Goal: Information Seeking & Learning: Learn about a topic

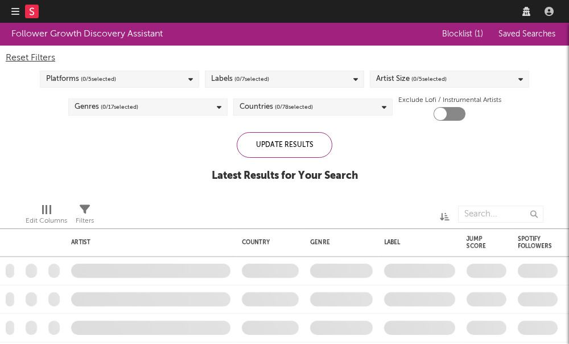
checkbox input "true"
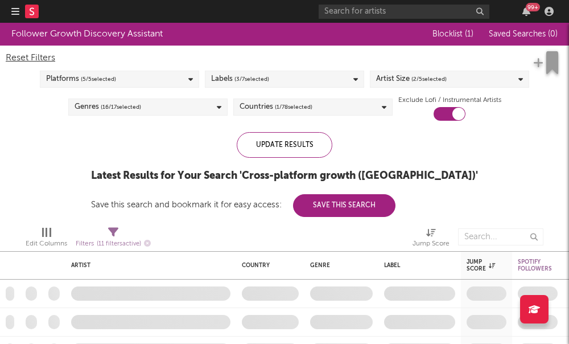
click at [11, 17] on nav "Dashboard Discovery Assistant Charts Leads 99 +" at bounding box center [284, 11] width 569 height 23
click at [11, 11] on icon "button" at bounding box center [15, 11] width 8 height 9
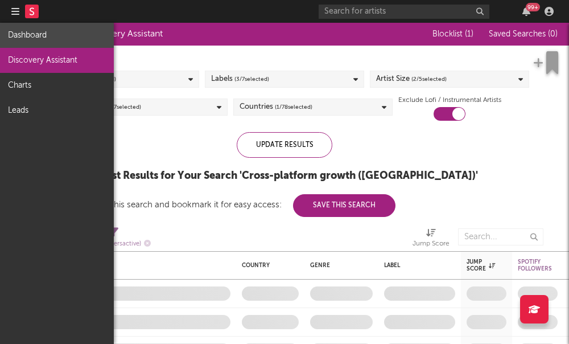
click at [70, 40] on link "Dashboard" at bounding box center [57, 35] width 114 height 25
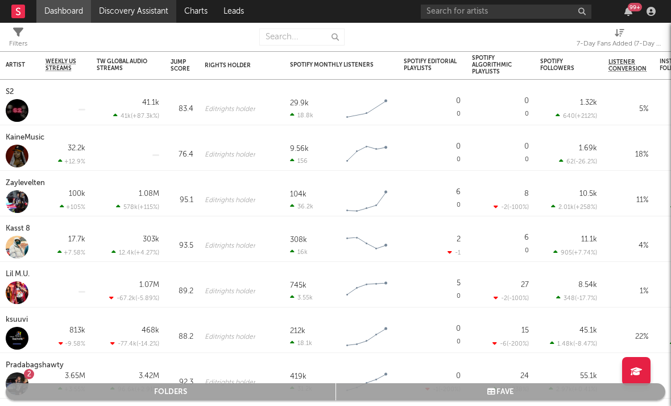
click at [109, 13] on link "Discovery Assistant" at bounding box center [133, 11] width 85 height 23
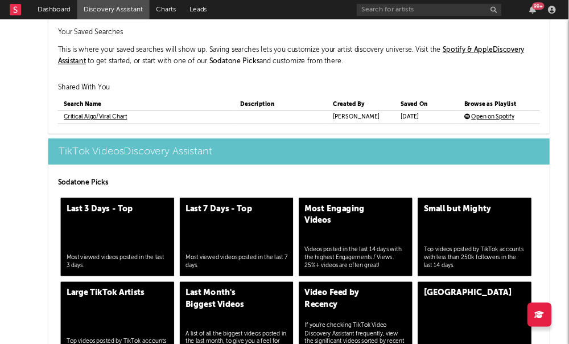
scroll to position [2812, 0]
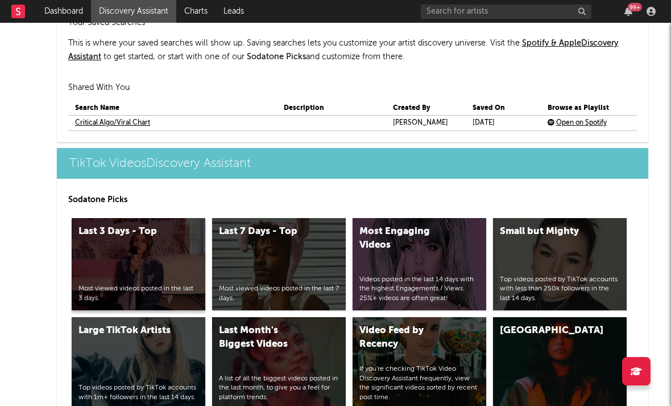
click at [147, 265] on div "Last 3 Days - Top Most viewed videos posted in the last 3 days." at bounding box center [139, 264] width 134 height 92
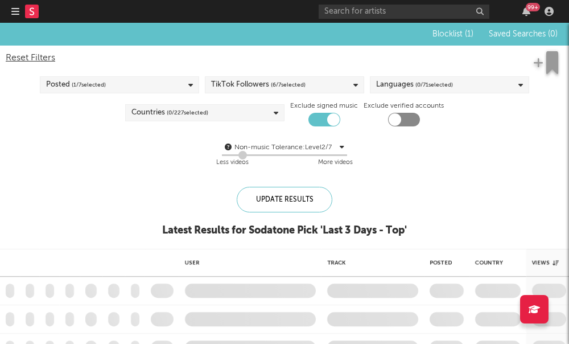
checkbox input "true"
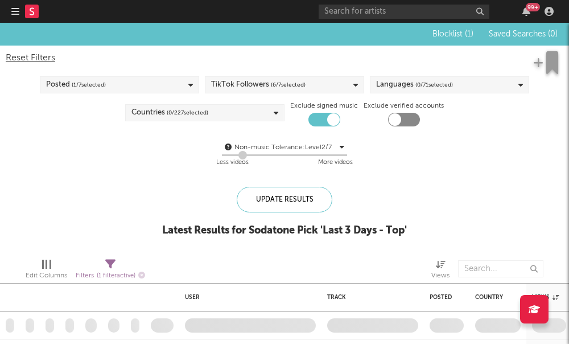
click at [300, 81] on span "( 6 / 7 selected)" at bounding box center [288, 85] width 35 height 14
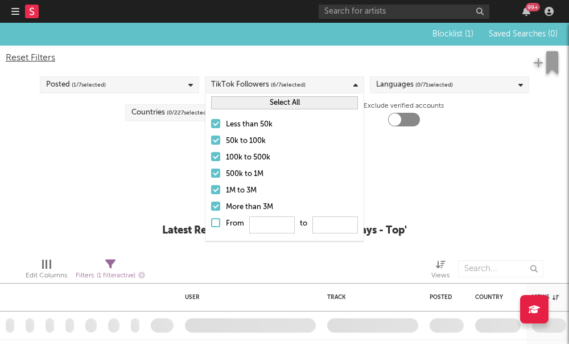
click at [212, 140] on div at bounding box center [215, 139] width 9 height 9
click at [211, 140] on input "50k to 100k" at bounding box center [211, 141] width 0 height 14
click at [216, 157] on div at bounding box center [215, 156] width 9 height 9
click at [211, 157] on input "100k to 500k" at bounding box center [211, 158] width 0 height 14
click at [217, 172] on div at bounding box center [215, 172] width 9 height 9
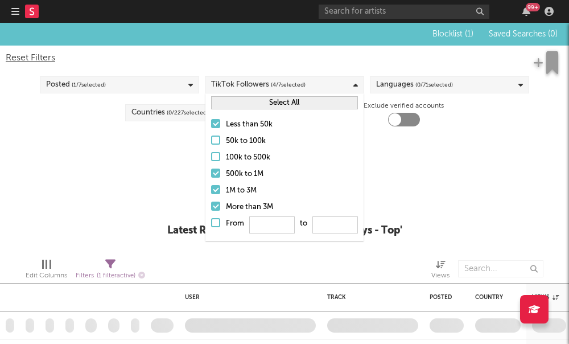
click at [211, 172] on input "500k to 1M" at bounding box center [211, 174] width 0 height 14
click at [214, 188] on div at bounding box center [215, 189] width 9 height 9
click at [211, 188] on input "1M to 3M" at bounding box center [211, 191] width 0 height 14
click at [212, 205] on div at bounding box center [215, 205] width 9 height 9
click at [211, 205] on input "More than 3M" at bounding box center [211, 207] width 0 height 14
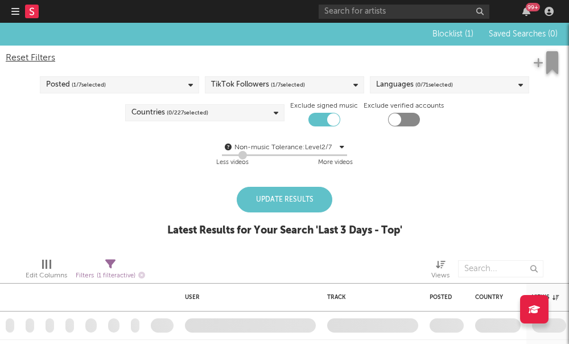
click at [187, 156] on div "Non-music Tolerance: Level 2 / 7 2 Less videos More videos" at bounding box center [285, 155] width 558 height 29
click at [427, 88] on span "( 0 / 71 selected)" at bounding box center [434, 85] width 38 height 14
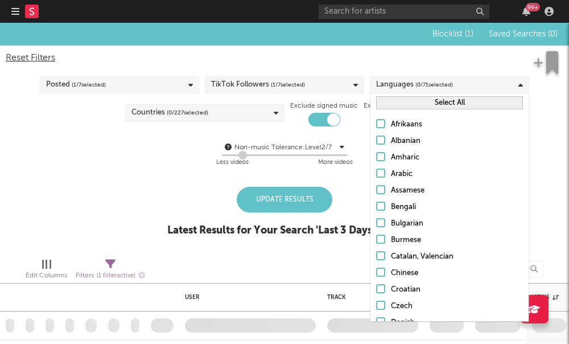
scroll to position [48, 0]
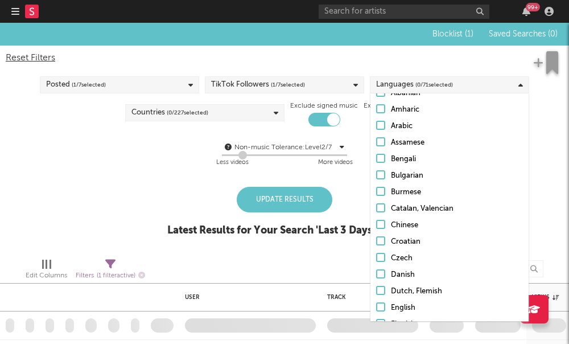
click at [384, 305] on div at bounding box center [380, 306] width 9 height 9
click at [376, 305] on input "English" at bounding box center [376, 308] width 0 height 14
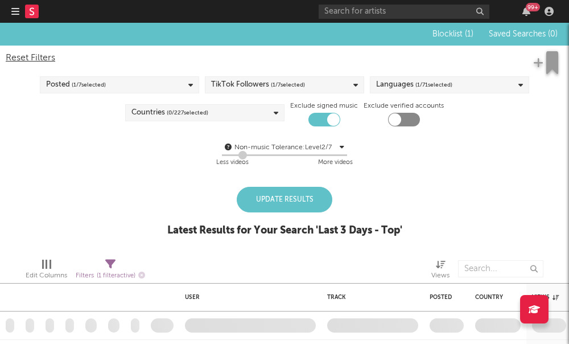
click at [198, 186] on div "Blocklist ( 1 ) Saved Searches ( 0 ) Reset Filters Posted ( 1 / 7 selected) Tik…" at bounding box center [284, 136] width 569 height 226
click at [195, 110] on span "( 0 / 227 selected)" at bounding box center [188, 113] width 42 height 14
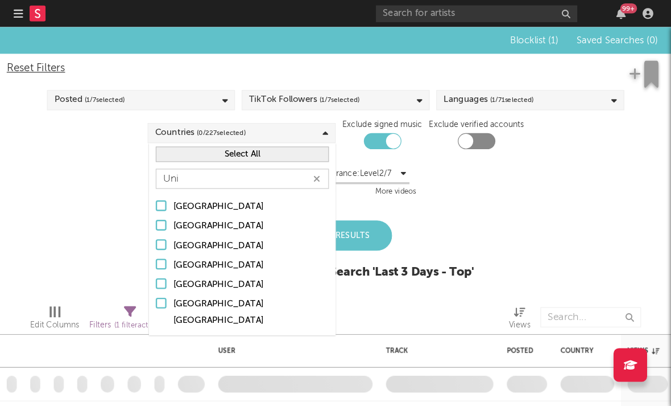
scroll to position [0, 0]
type input "Uni"
click at [138, 235] on label "United States" at bounding box center [205, 241] width 147 height 14
click at [132, 235] on input "United States" at bounding box center [132, 241] width 0 height 14
click at [353, 180] on div "Blocklist ( 1 ) Saved Searches ( 0 ) Reset Filters Posted ( 1 / 7 selected) Tik…" at bounding box center [284, 136] width 569 height 226
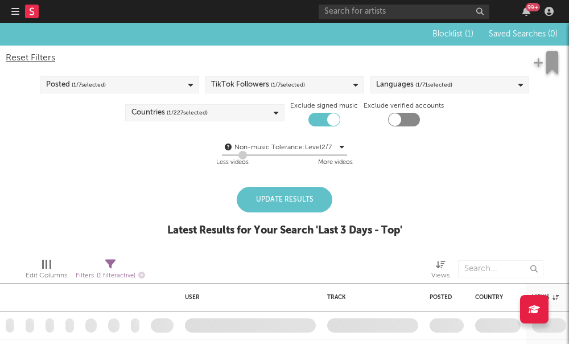
click at [269, 204] on div "Update Results" at bounding box center [285, 200] width 96 height 26
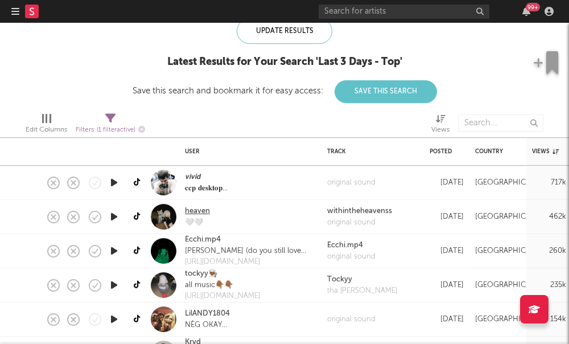
click at [187, 212] on link "heaven" at bounding box center [197, 210] width 25 height 11
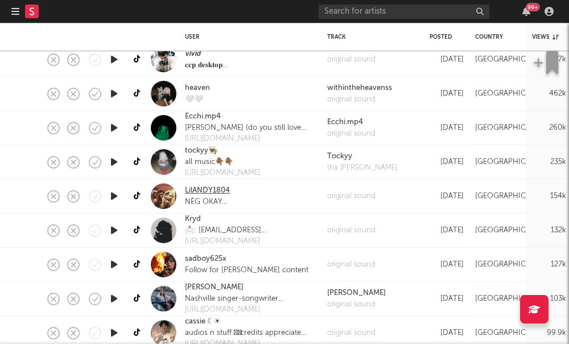
click at [208, 186] on link "LilANDY1804" at bounding box center [207, 190] width 45 height 11
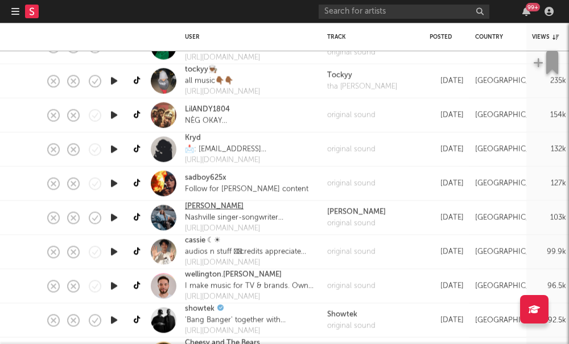
click at [198, 205] on link "Sofie Lynn" at bounding box center [214, 206] width 59 height 11
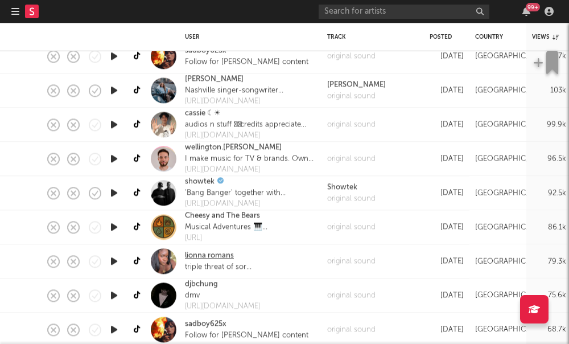
click at [207, 255] on link "lionna romans" at bounding box center [209, 255] width 49 height 11
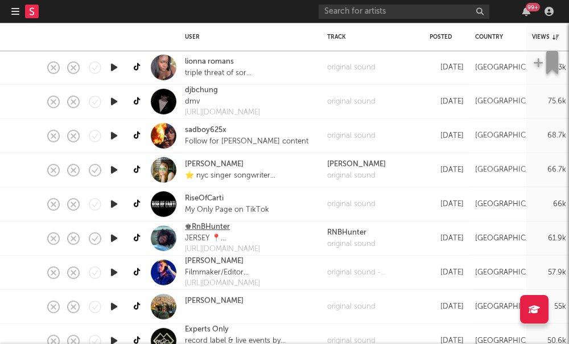
click at [207, 229] on link "♚RnBHunter" at bounding box center [207, 226] width 45 height 11
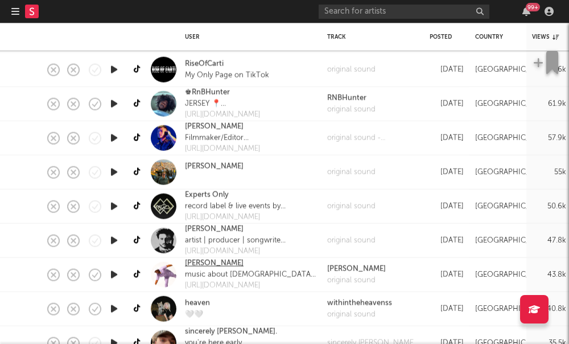
click at [205, 263] on link "noelryce" at bounding box center [214, 263] width 59 height 11
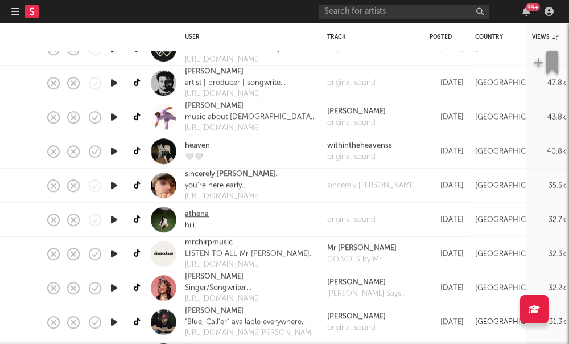
click at [193, 213] on link "athena" at bounding box center [197, 213] width 24 height 11
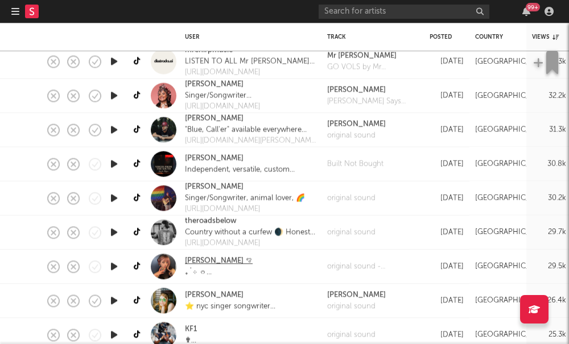
click at [200, 264] on link "stasia ꨄ" at bounding box center [219, 260] width 68 height 11
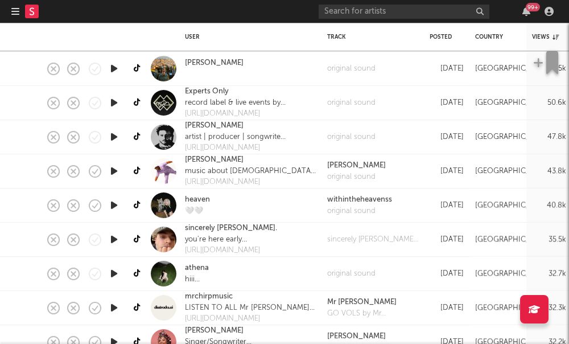
click at [13, 12] on icon "button" at bounding box center [15, 11] width 8 height 9
click at [20, 15] on div at bounding box center [30, 11] width 39 height 23
click at [9, 11] on nav "Dashboard Discovery Assistant Charts Leads 99 +" at bounding box center [284, 11] width 569 height 23
click at [14, 13] on icon "button" at bounding box center [15, 11] width 8 height 9
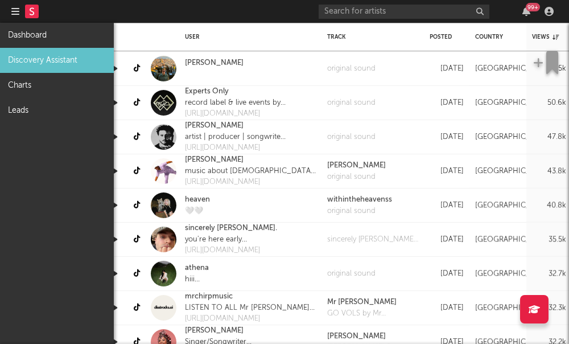
click at [36, 51] on link "Discovery Assistant" at bounding box center [57, 60] width 114 height 25
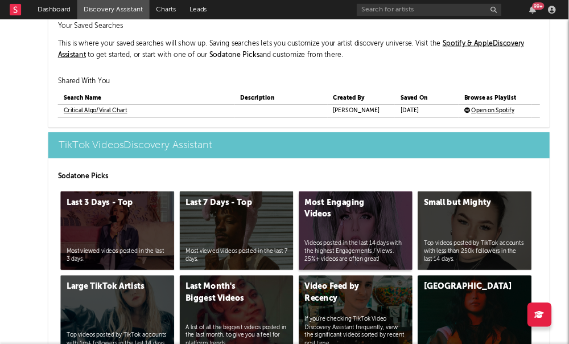
scroll to position [2826, 0]
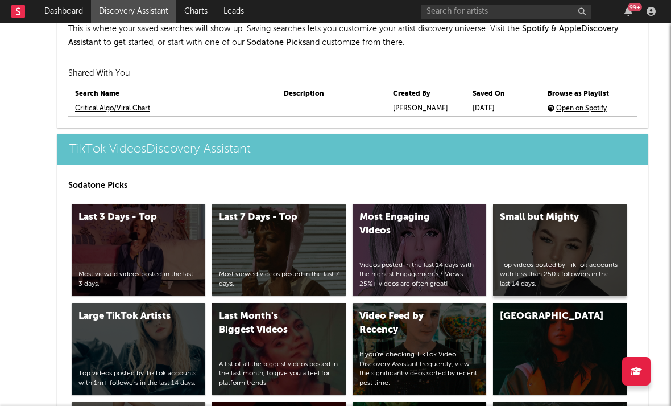
click at [568, 258] on div "Small but Mighty Top videos posted by TikTok accounts with less than 250k follo…" at bounding box center [560, 250] width 134 height 92
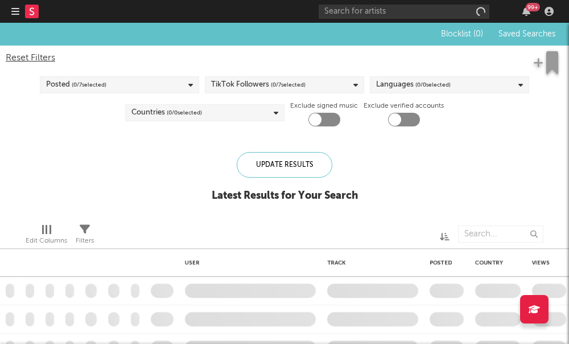
checkbox input "true"
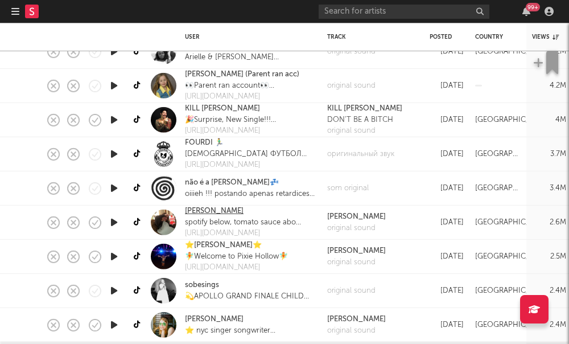
click at [208, 209] on link "Annabelle Dinda" at bounding box center [214, 210] width 59 height 11
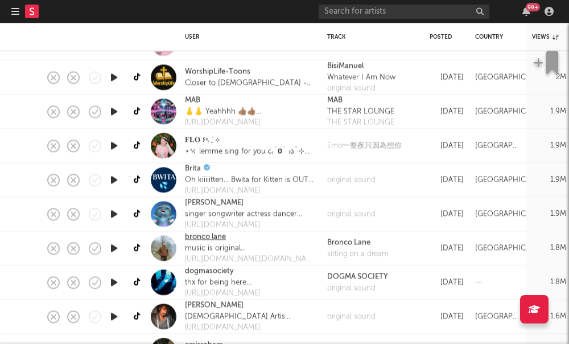
click at [212, 237] on link "bronco lane" at bounding box center [205, 237] width 41 height 11
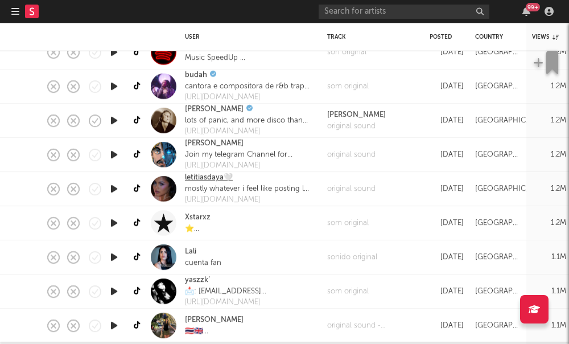
click at [209, 180] on link "letitiasdaya🤍" at bounding box center [209, 177] width 48 height 11
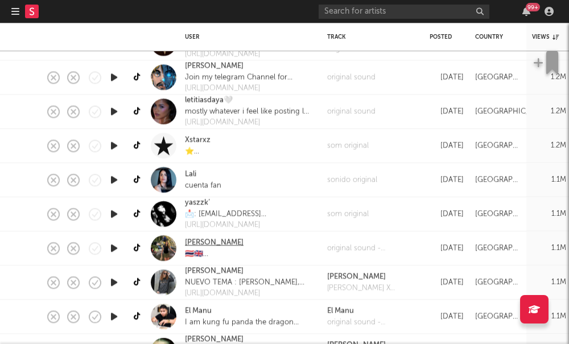
click at [209, 242] on link "lizzie skevington" at bounding box center [214, 242] width 59 height 11
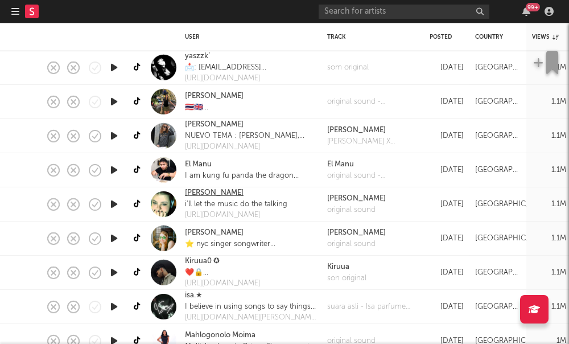
click at [195, 197] on link "jessie mazin" at bounding box center [214, 192] width 59 height 11
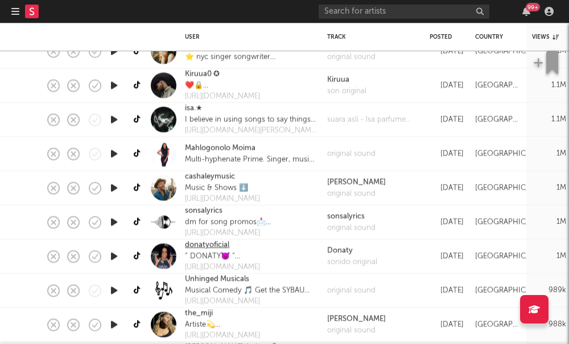
click at [212, 249] on link "donatyoficial" at bounding box center [207, 245] width 44 height 11
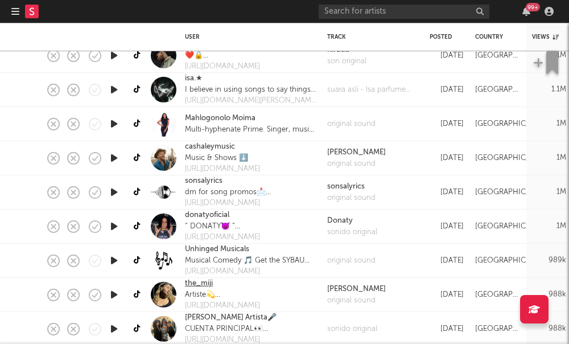
click at [197, 284] on link "the_miji" at bounding box center [199, 283] width 28 height 11
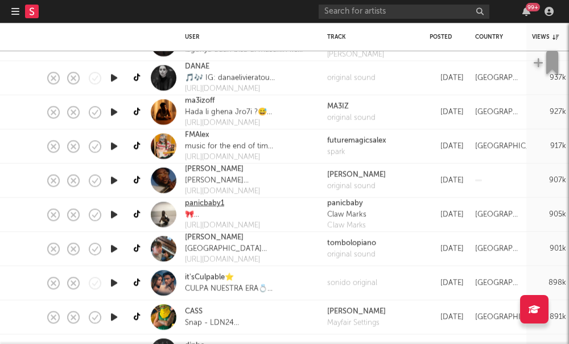
click at [193, 206] on link "panicbaby1" at bounding box center [204, 202] width 39 height 11
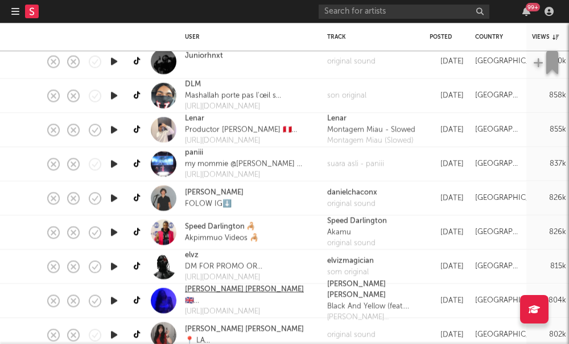
click at [212, 288] on link "[PERSON_NAME] [PERSON_NAME]" at bounding box center [244, 289] width 119 height 11
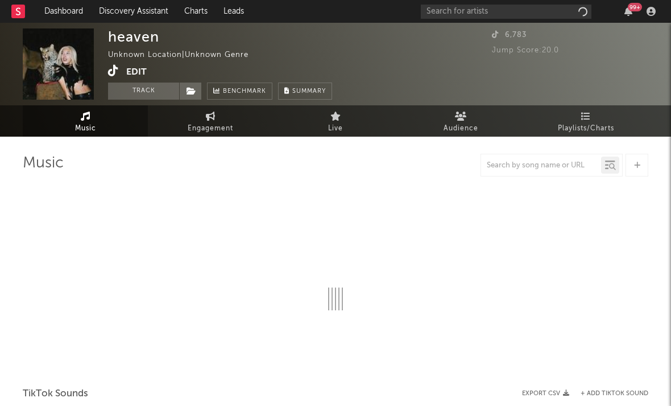
select select "1w"
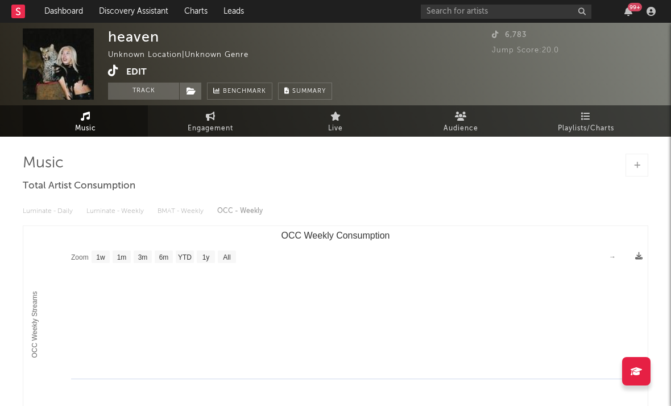
click at [115, 71] on icon at bounding box center [113, 70] width 11 height 11
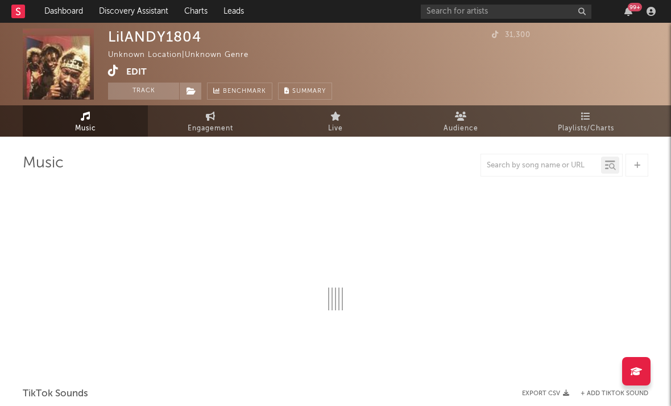
select select "1w"
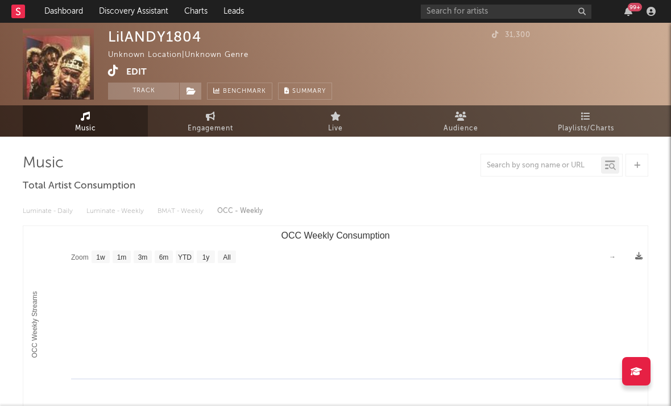
click at [115, 70] on icon at bounding box center [113, 70] width 11 height 11
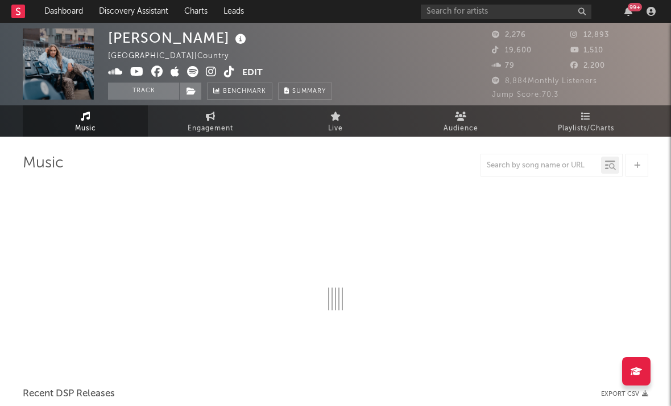
select select "6m"
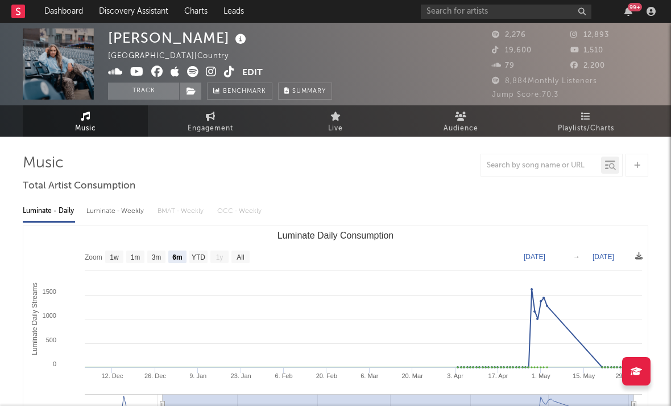
click at [214, 78] on link at bounding box center [211, 72] width 11 height 11
click at [176, 76] on icon at bounding box center [175, 71] width 9 height 11
click at [235, 73] on span at bounding box center [175, 73] width 134 height 14
click at [231, 72] on icon at bounding box center [229, 71] width 11 height 11
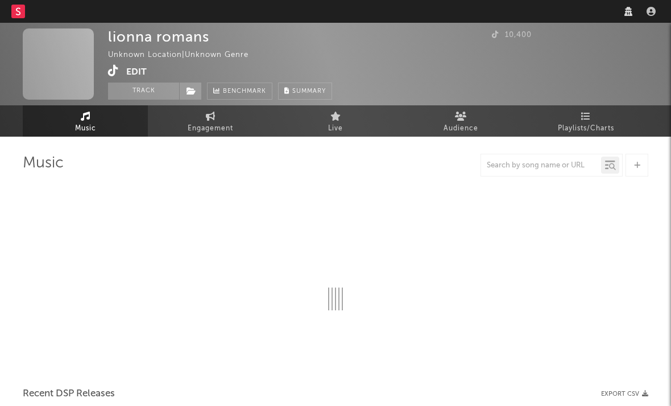
click at [112, 71] on icon at bounding box center [113, 70] width 11 height 11
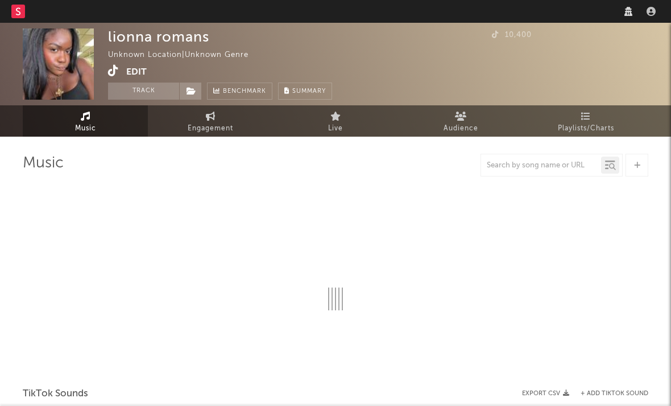
select select "1w"
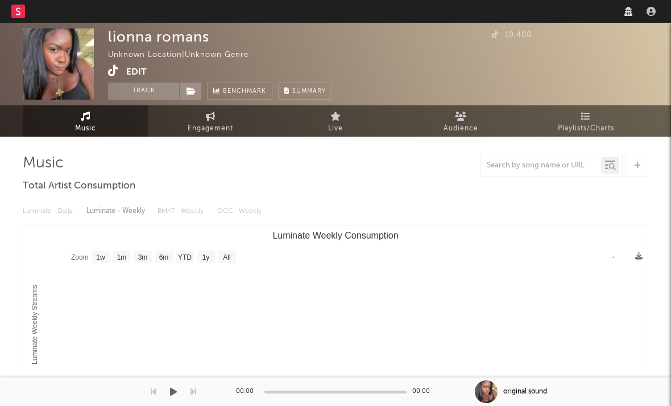
click at [337, 400] on rect "Luminate Weekly Consumption" at bounding box center [335, 340] width 625 height 228
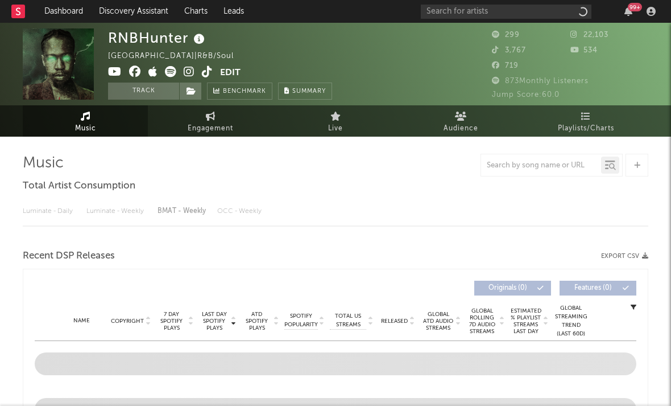
click at [189, 73] on icon at bounding box center [189, 71] width 11 height 11
select select "1w"
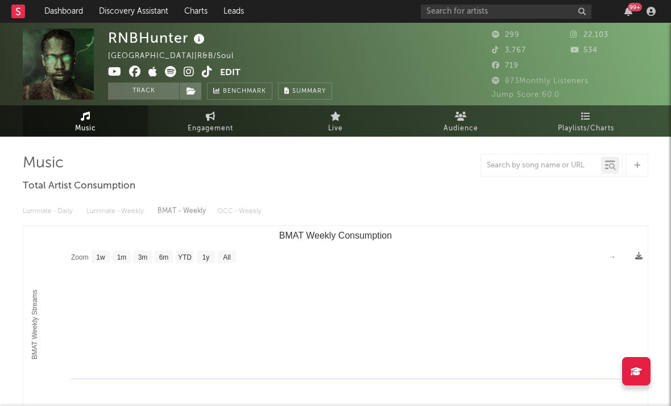
click at [209, 71] on icon at bounding box center [207, 71] width 11 height 11
click at [155, 73] on icon at bounding box center [153, 71] width 9 height 11
click at [166, 69] on icon at bounding box center [170, 71] width 11 height 11
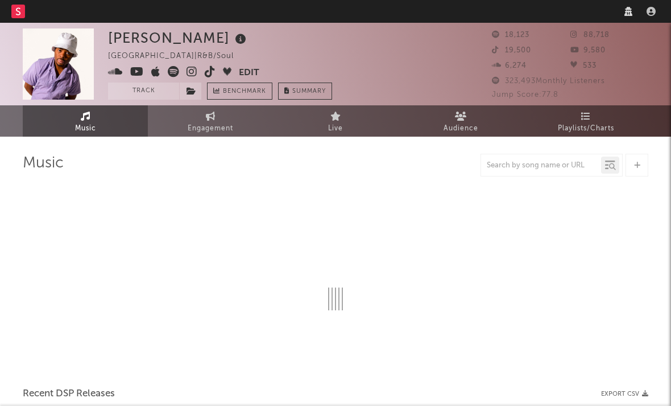
select select "6m"
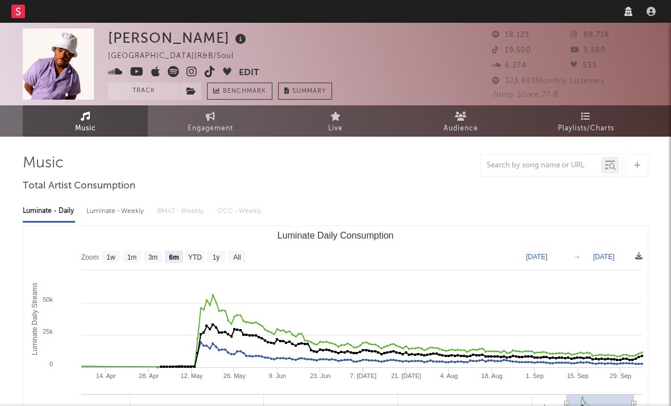
click at [193, 71] on icon at bounding box center [192, 71] width 11 height 11
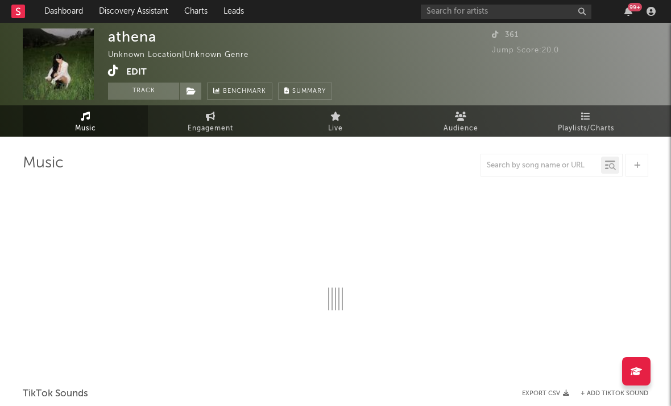
select select "1w"
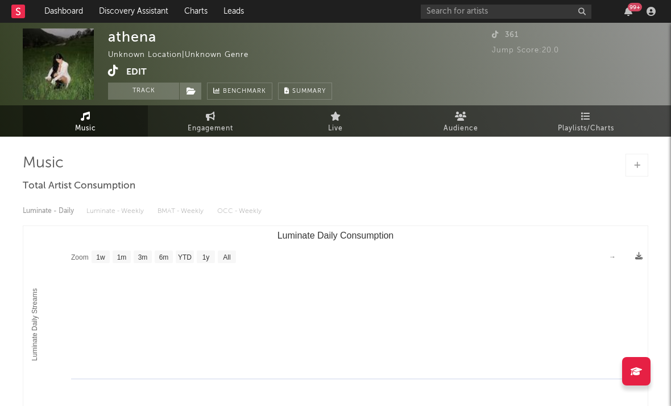
click at [114, 77] on link at bounding box center [113, 71] width 11 height 11
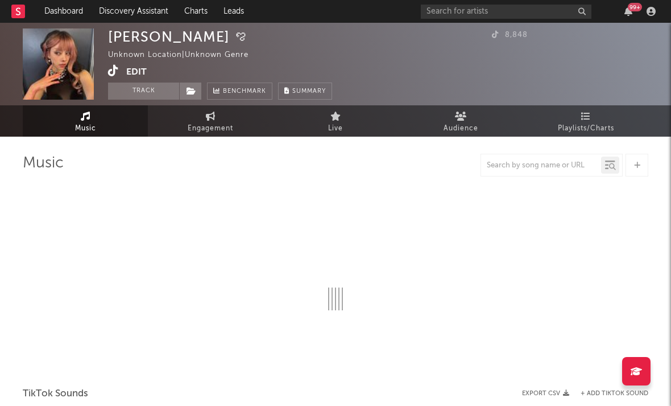
select select "1w"
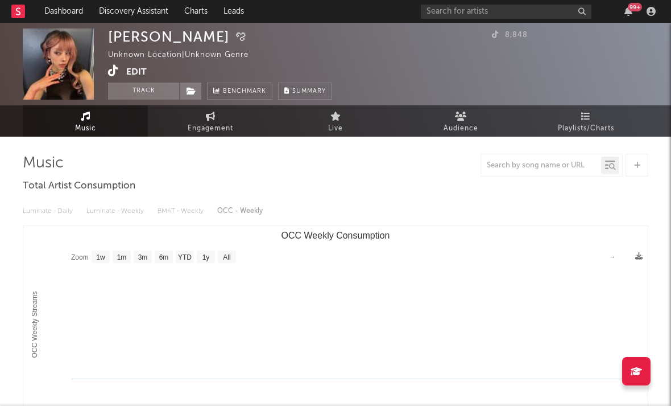
click at [115, 72] on icon at bounding box center [113, 70] width 11 height 11
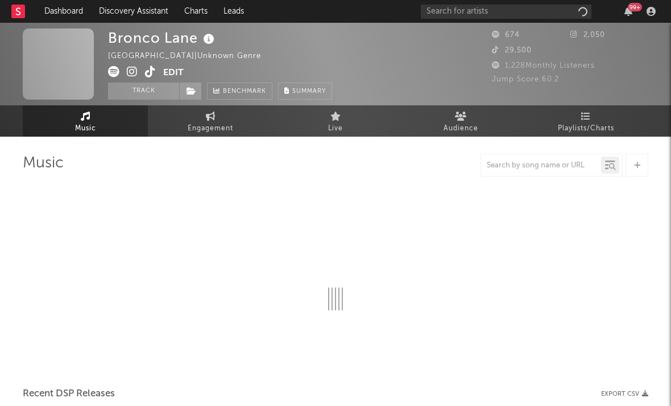
select select "6m"
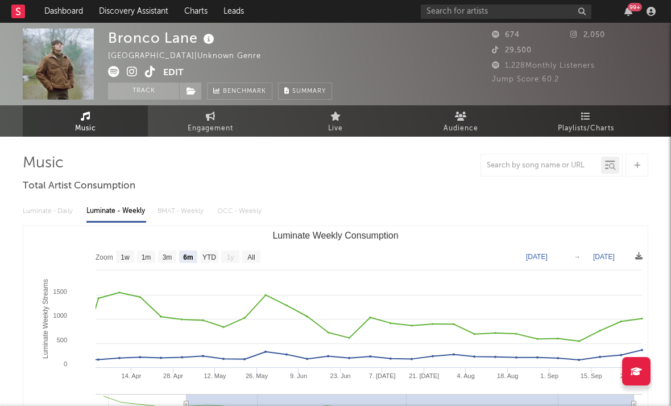
click at [133, 70] on icon at bounding box center [132, 71] width 11 height 11
click at [113, 71] on icon at bounding box center [113, 71] width 11 height 11
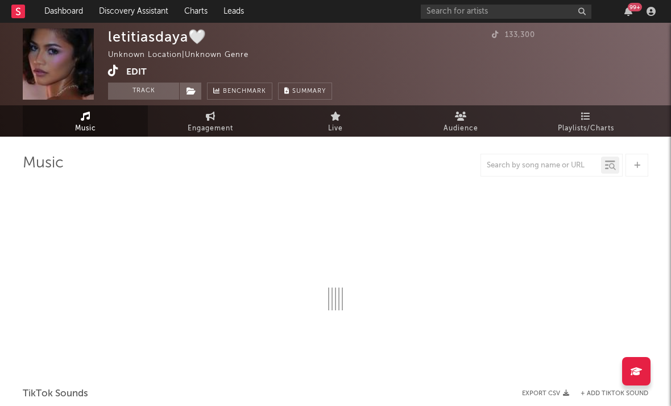
select select "1w"
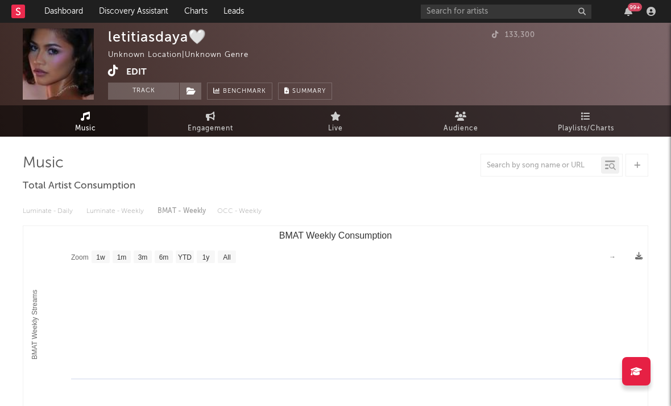
click at [108, 70] on icon at bounding box center [113, 70] width 11 height 11
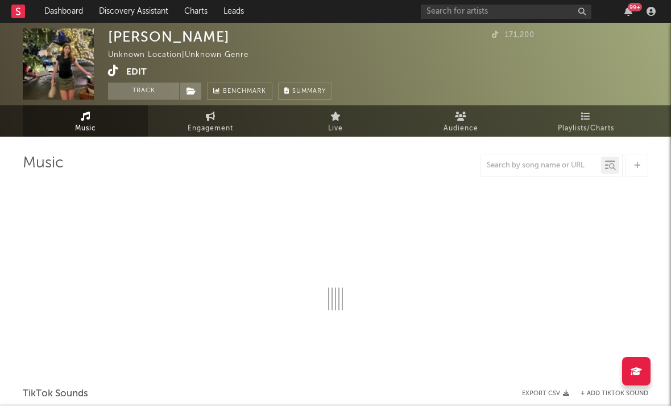
click at [111, 68] on icon at bounding box center [113, 70] width 11 height 11
select select "1w"
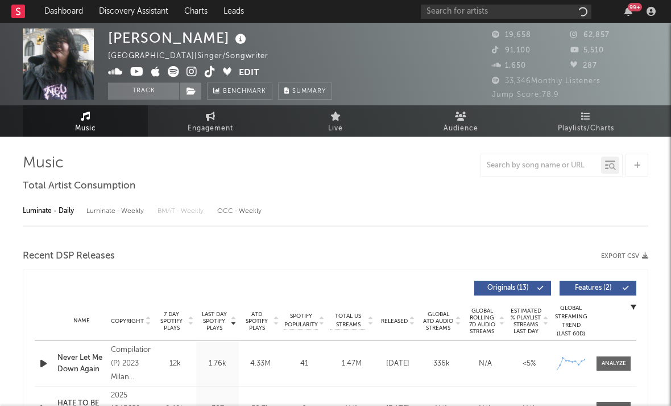
select select "6m"
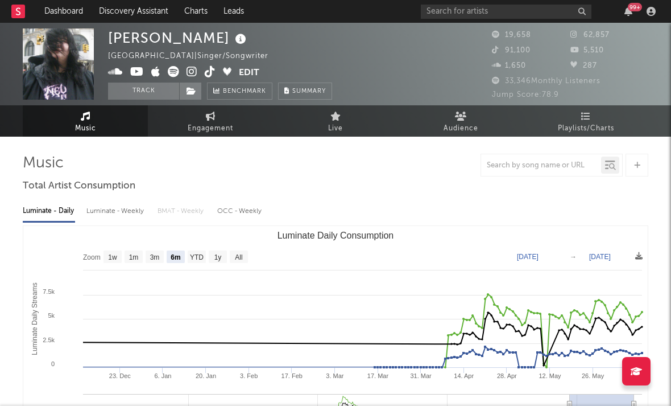
click at [191, 70] on icon at bounding box center [192, 71] width 11 height 11
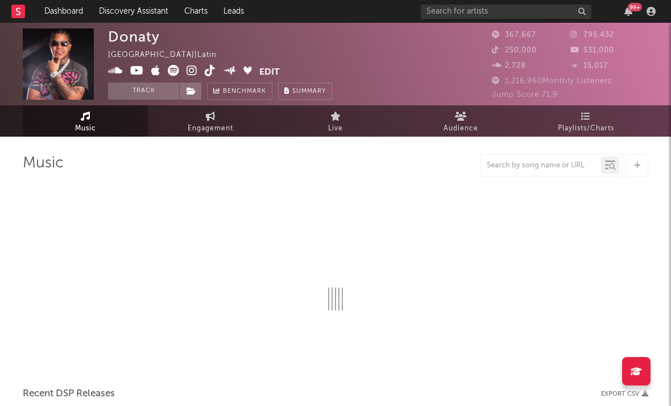
click at [192, 69] on icon at bounding box center [192, 70] width 11 height 11
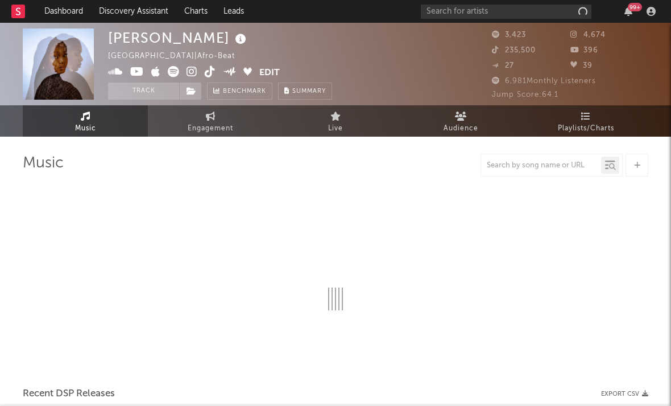
select select "6m"
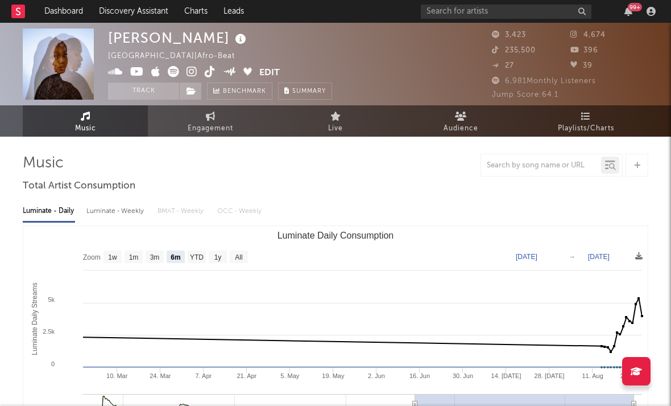
click at [211, 75] on icon at bounding box center [210, 71] width 11 height 11
click at [193, 73] on icon at bounding box center [192, 71] width 11 height 11
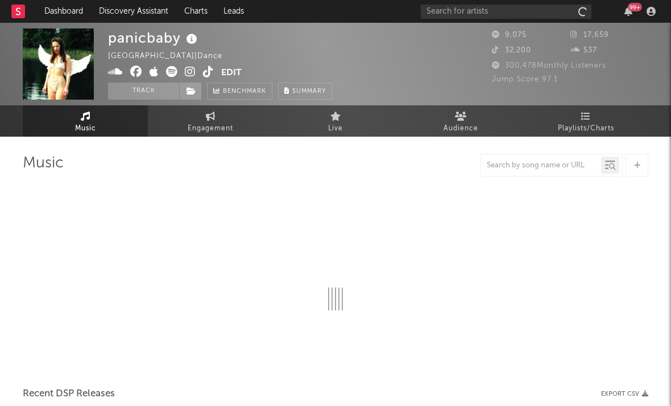
click at [191, 68] on icon at bounding box center [190, 71] width 11 height 11
select select "1w"
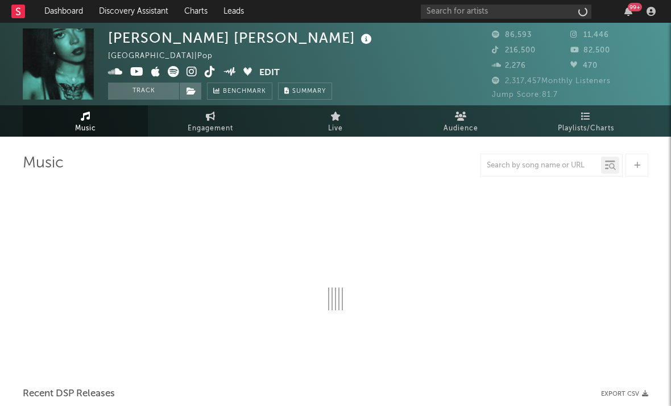
select select "6m"
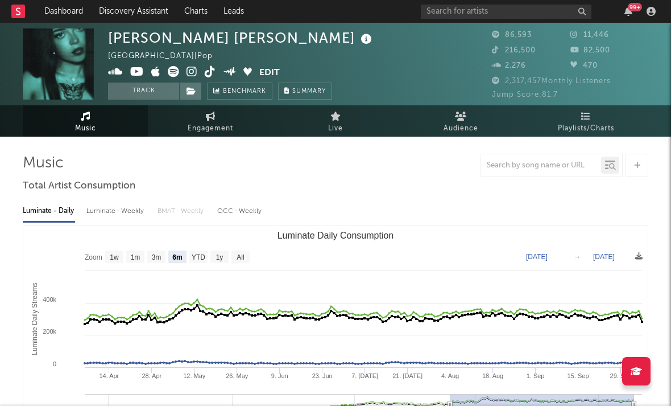
click at [213, 69] on icon at bounding box center [210, 71] width 11 height 11
